Goal: Information Seeking & Learning: Check status

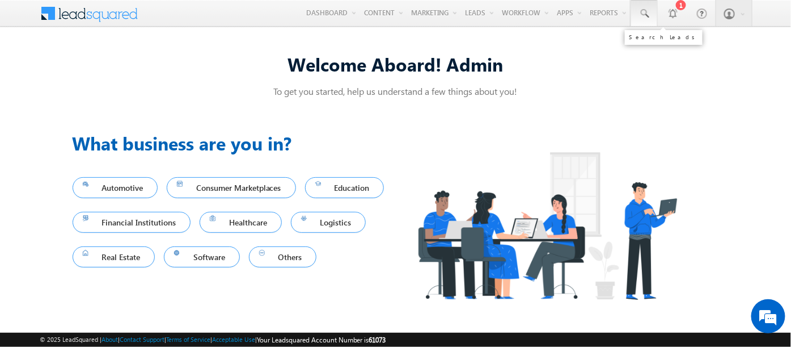
click at [653, 14] on link at bounding box center [644, 13] width 27 height 26
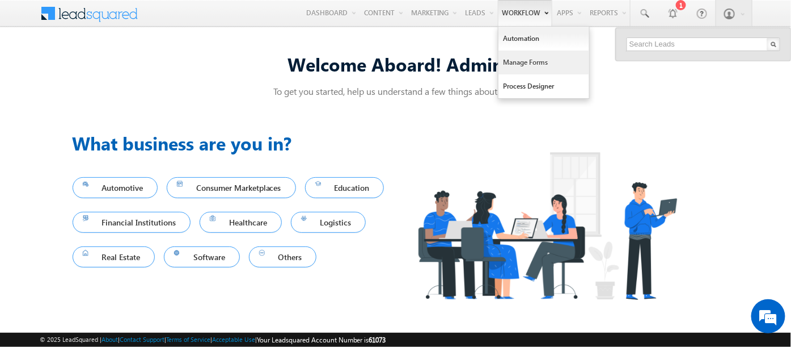
click at [516, 58] on link "Manage Forms" at bounding box center [543, 62] width 91 height 24
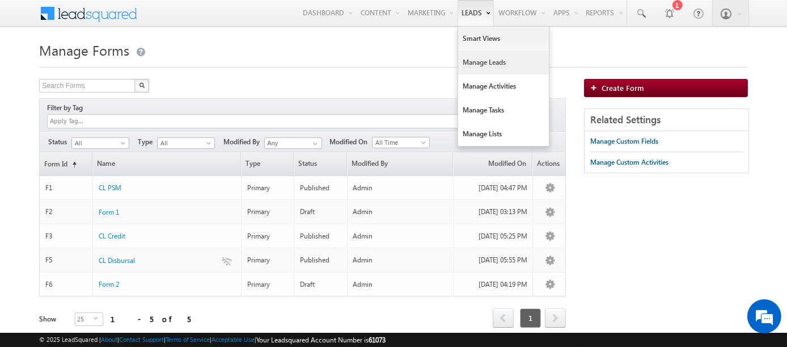
click at [467, 64] on link "Manage Leads" at bounding box center [503, 62] width 91 height 24
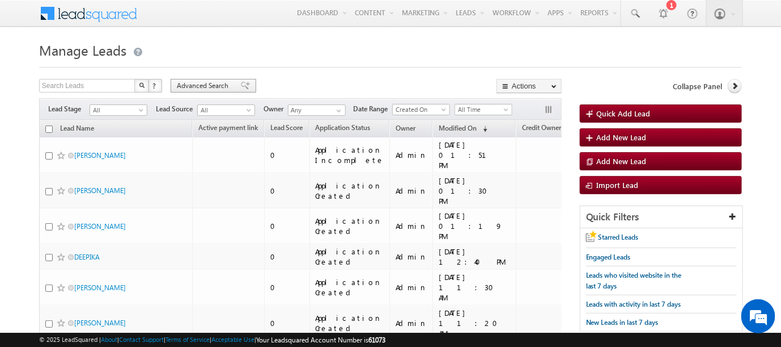
click at [205, 81] on span "Advanced Search" at bounding box center [204, 86] width 55 height 10
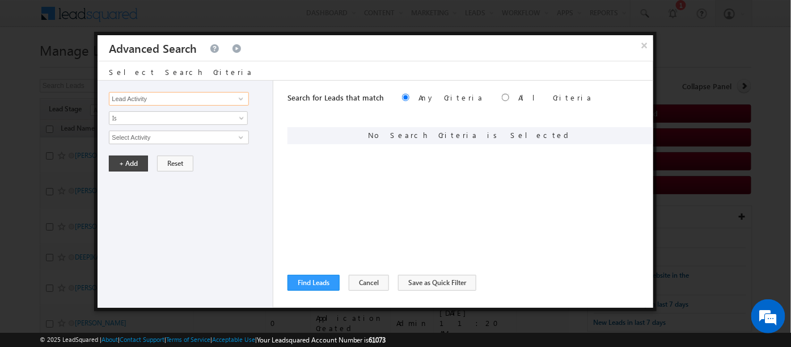
click at [152, 99] on input "Lead Activity" at bounding box center [179, 99] width 140 height 14
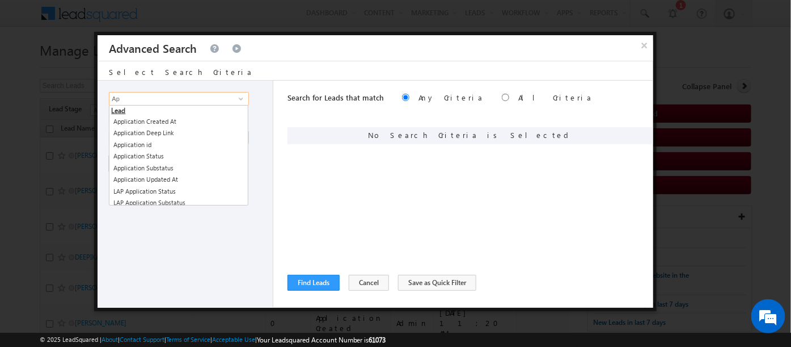
type input "A"
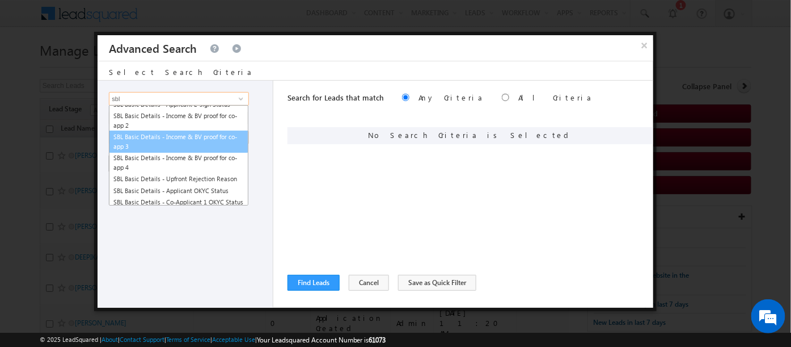
scroll to position [64, 0]
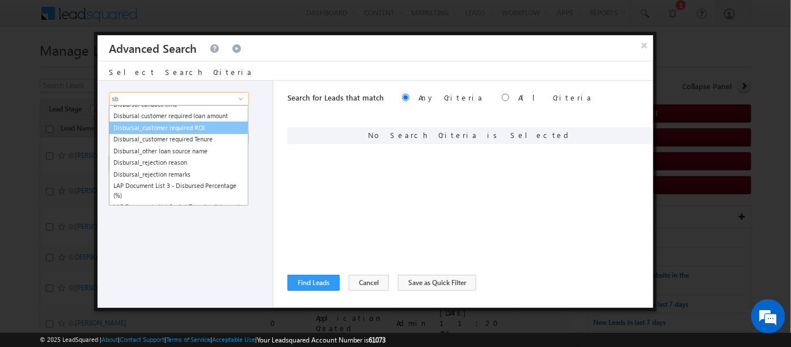
type input "s"
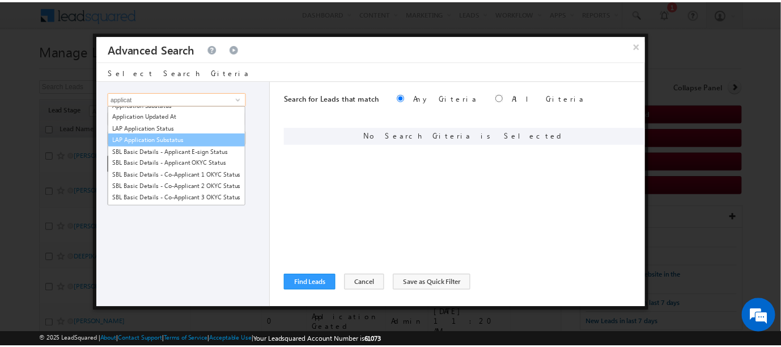
scroll to position [27, 0]
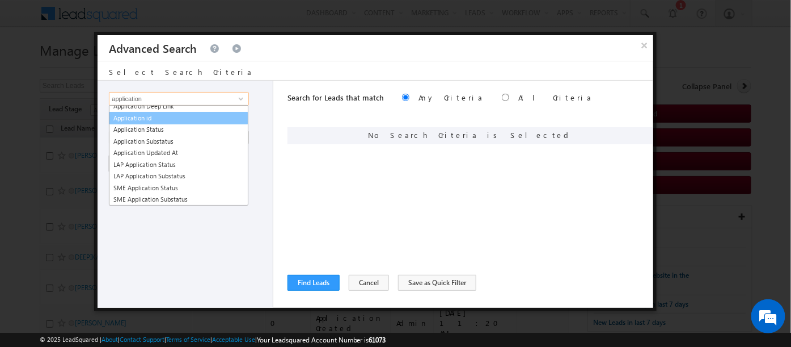
click at [134, 119] on link "Application id" at bounding box center [179, 118] width 140 height 13
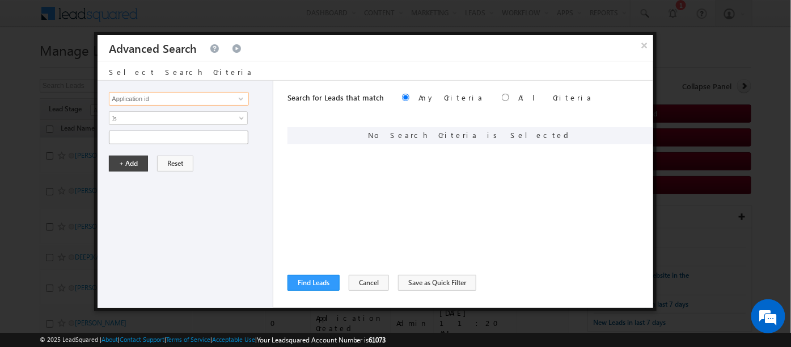
type input "Application id"
click at [162, 137] on input "text" at bounding box center [179, 137] width 140 height 14
paste input "SBL0010774"
type input "SBL0010774"
click at [132, 164] on button "+ Add" at bounding box center [128, 163] width 39 height 16
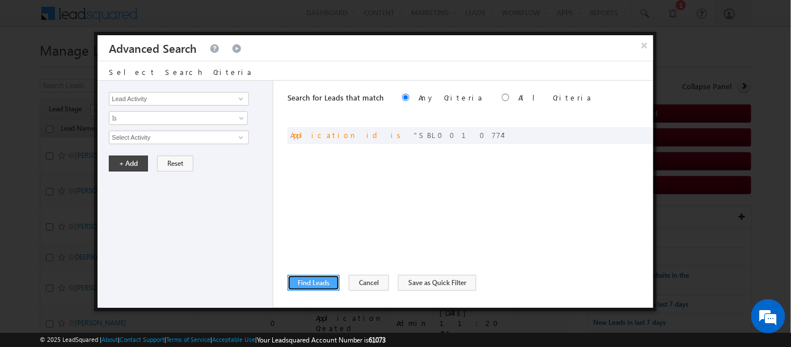
click at [316, 283] on button "Find Leads" at bounding box center [314, 282] width 52 height 16
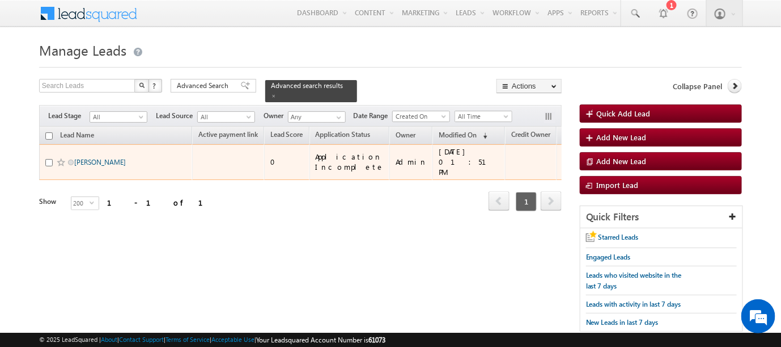
click at [94, 158] on link "[PERSON_NAME]" at bounding box center [100, 162] width 52 height 9
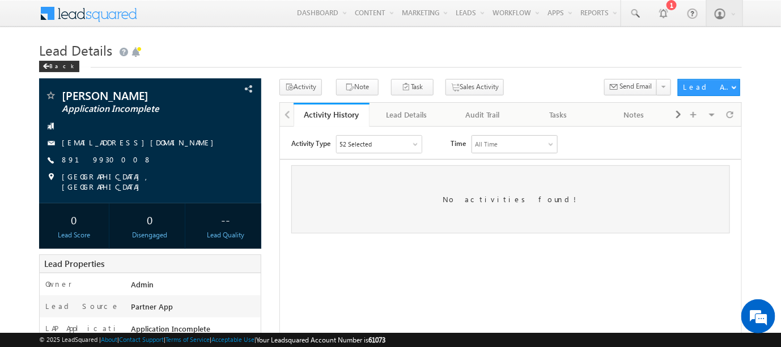
click at [593, 231] on div "No activities found!" at bounding box center [510, 198] width 439 height 68
click at [404, 111] on div "Lead Details" at bounding box center [407, 115] width 57 height 14
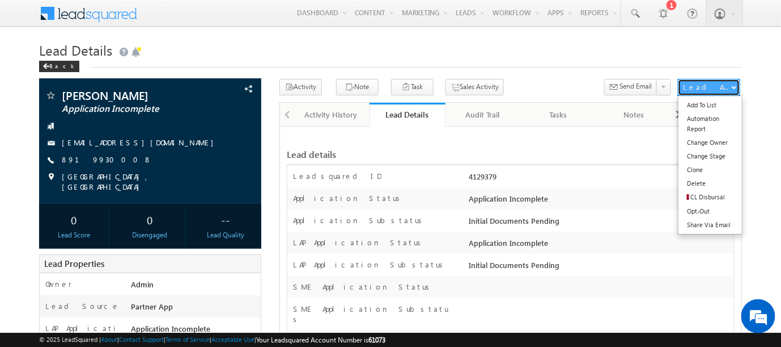
click at [729, 88] on button "Lead Actions" at bounding box center [709, 87] width 62 height 17
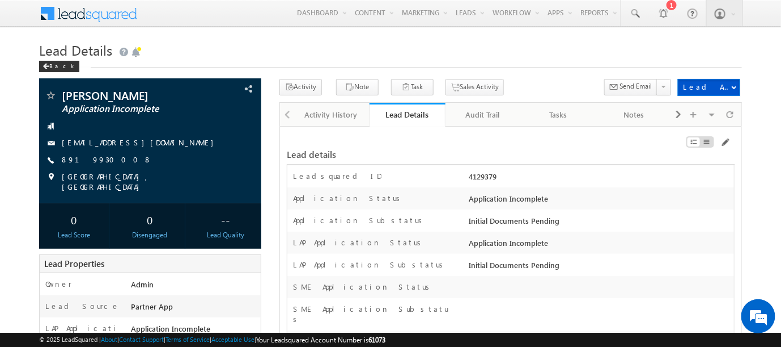
click at [620, 151] on div "Lead details" at bounding box center [511, 149] width 449 height 22
click at [573, 155] on div "Lead details" at bounding box center [434, 154] width 295 height 10
click at [314, 44] on h1 "Lead Details" at bounding box center [390, 49] width 703 height 22
